Goal: Task Accomplishment & Management: Manage account settings

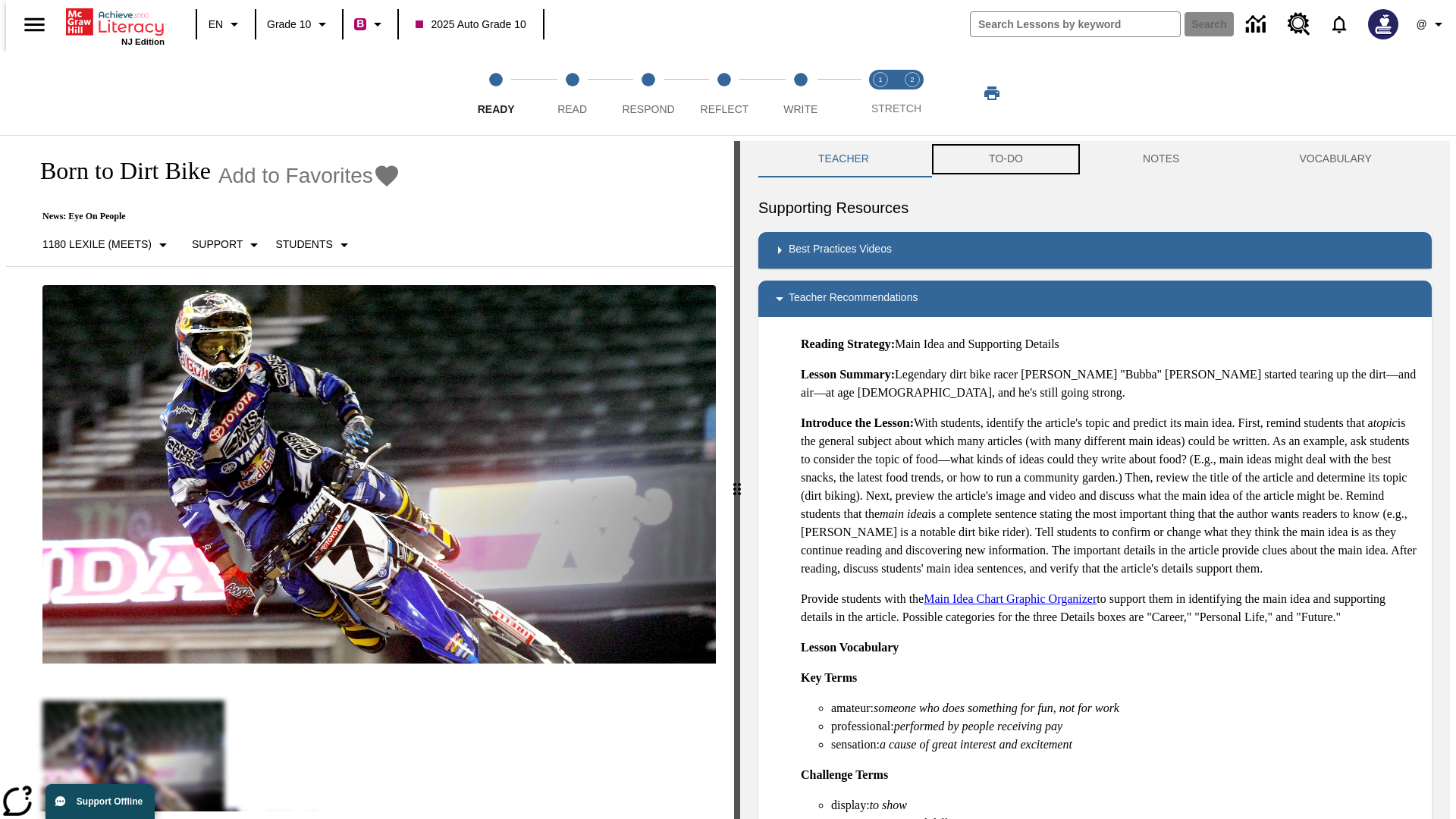
click at [1005, 160] on button "TO-DO" at bounding box center [1005, 160] width 154 height 37
